Goal: Task Accomplishment & Management: Manage account settings

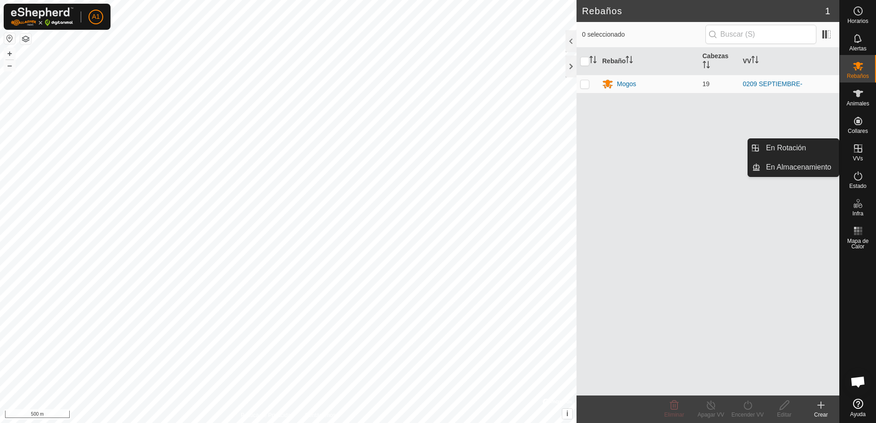
click at [858, 148] on icon at bounding box center [858, 148] width 8 height 8
click at [858, 151] on icon at bounding box center [857, 148] width 11 height 11
click at [809, 147] on link "En Rotación" at bounding box center [799, 148] width 78 height 18
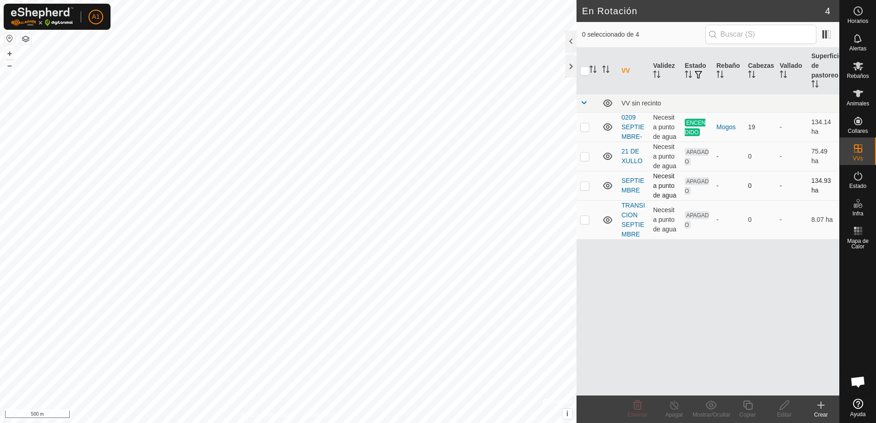
click at [583, 188] on p-checkbox at bounding box center [584, 185] width 9 height 7
click at [634, 411] on div "Eliminar" at bounding box center [637, 415] width 37 height 8
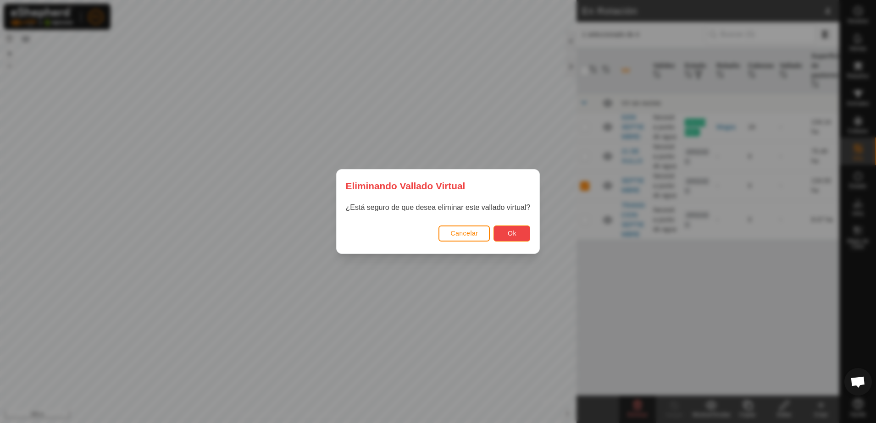
click at [516, 233] on button "Ok" at bounding box center [511, 234] width 37 height 16
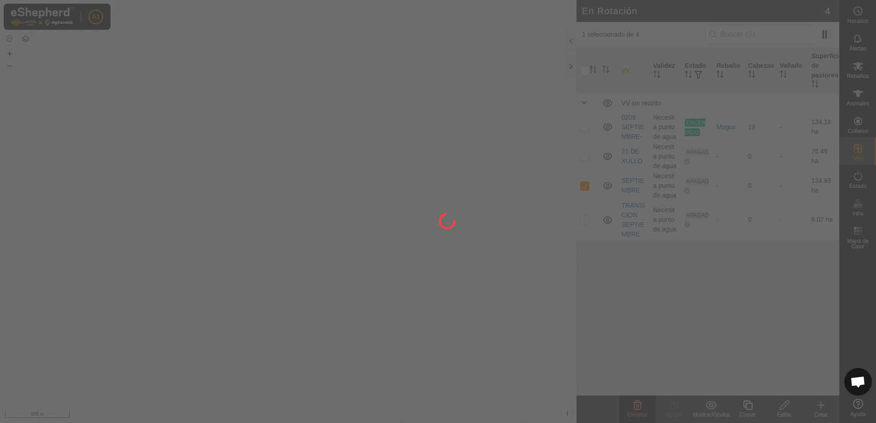
checkbox input "false"
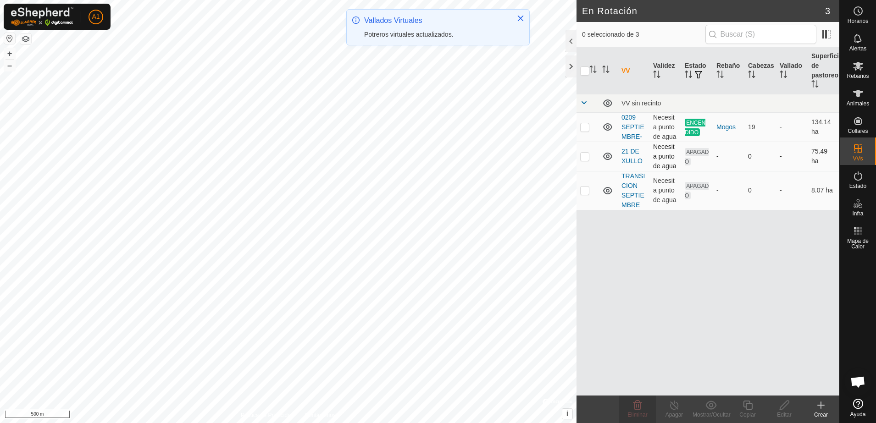
click at [606, 159] on icon at bounding box center [607, 156] width 9 height 7
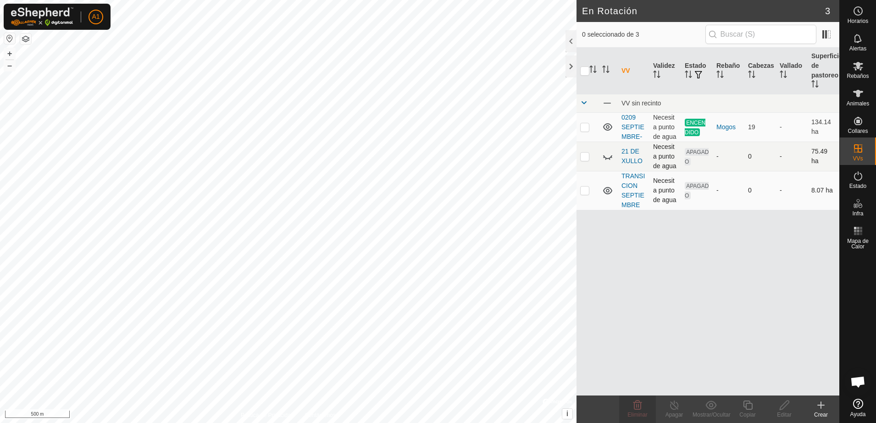
click at [613, 191] on td at bounding box center [607, 190] width 19 height 39
click at [607, 190] on icon at bounding box center [607, 190] width 11 height 11
